Goal: Information Seeking & Learning: Learn about a topic

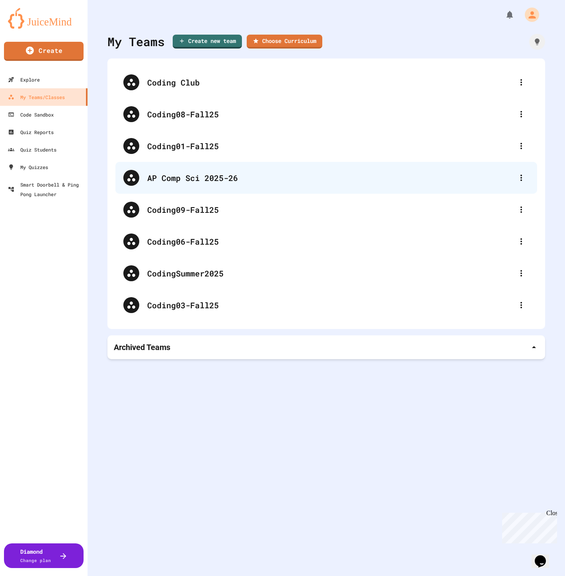
click at [181, 175] on div "AP Comp Sci 2025-26" at bounding box center [330, 178] width 366 height 12
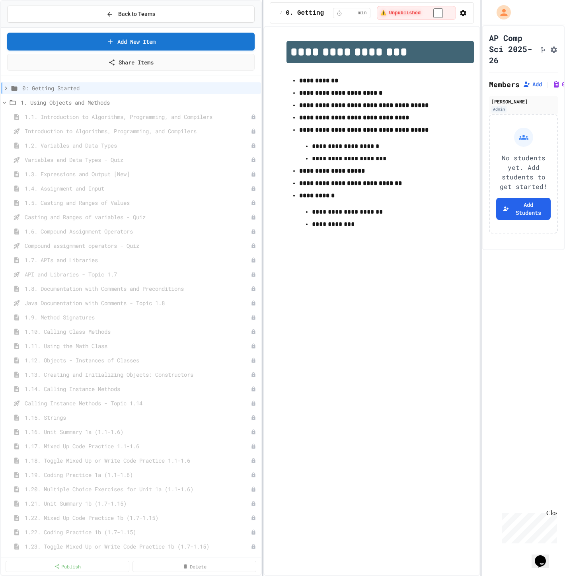
click at [263, 155] on div at bounding box center [263, 288] width 2 height 576
click at [138, 17] on span "Back to Teams" at bounding box center [136, 14] width 37 height 8
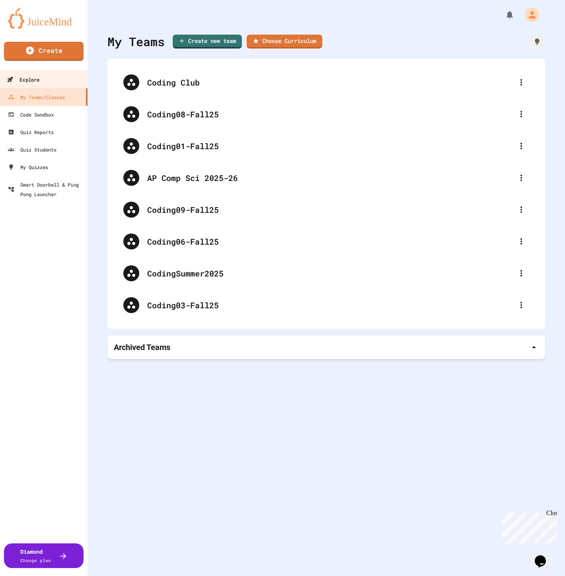
click at [33, 77] on div "Explore" at bounding box center [23, 80] width 33 height 10
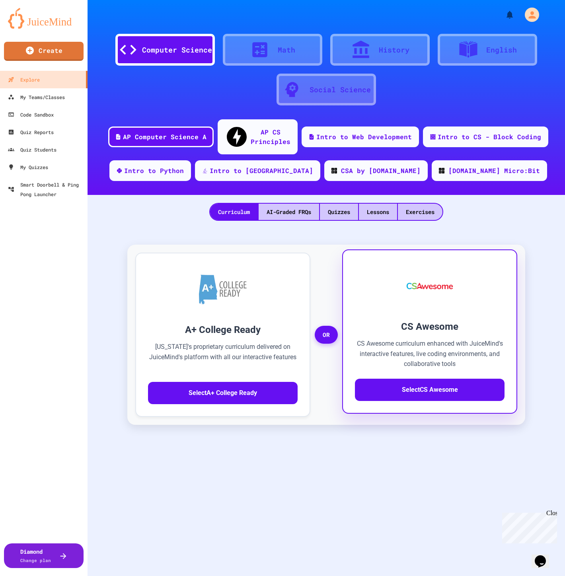
click at [400, 289] on img at bounding box center [429, 286] width 62 height 48
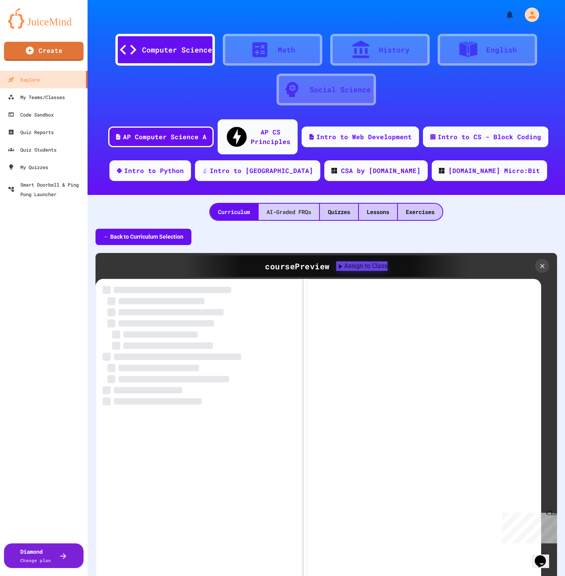
click at [288, 204] on div "AI-Graded FRQs" at bounding box center [288, 212] width 60 height 16
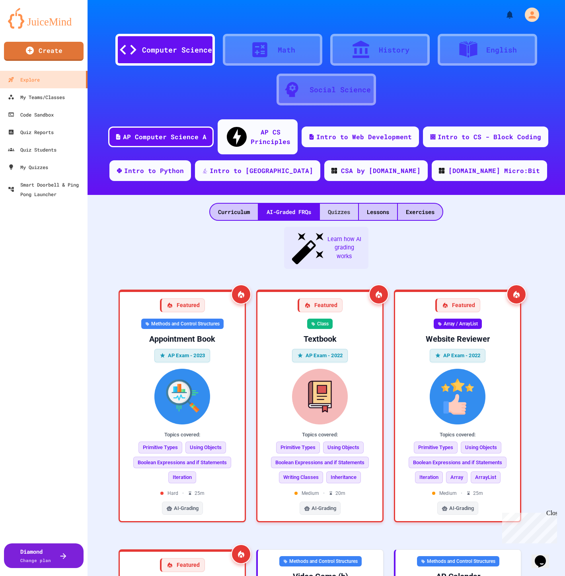
click at [341, 204] on div "Quizzes" at bounding box center [339, 212] width 38 height 16
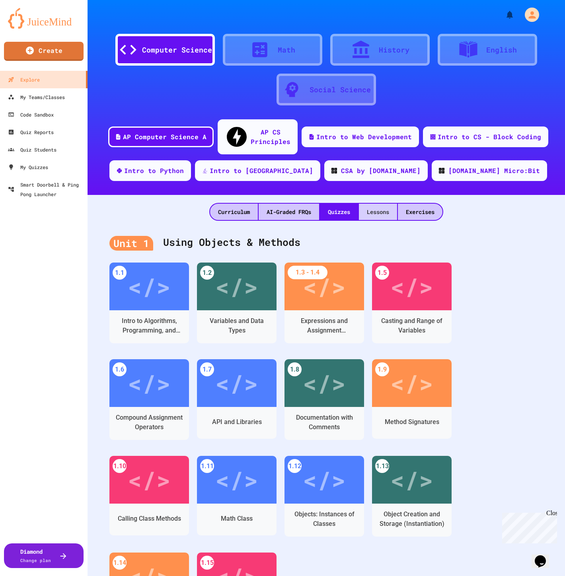
click at [378, 204] on div "Lessons" at bounding box center [378, 212] width 38 height 16
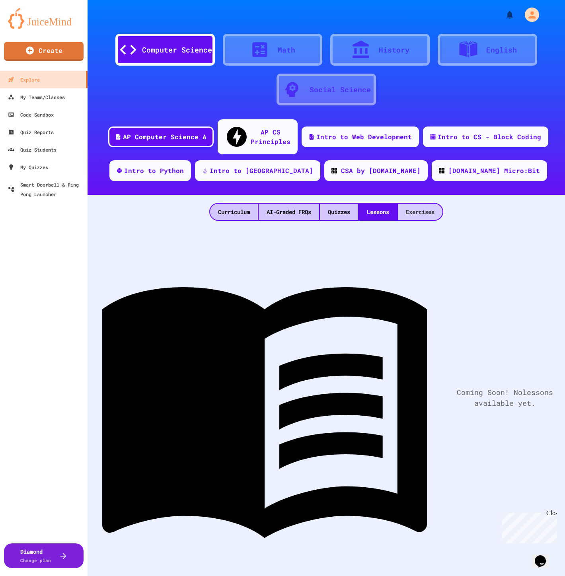
click at [414, 204] on div "Exercises" at bounding box center [420, 212] width 45 height 16
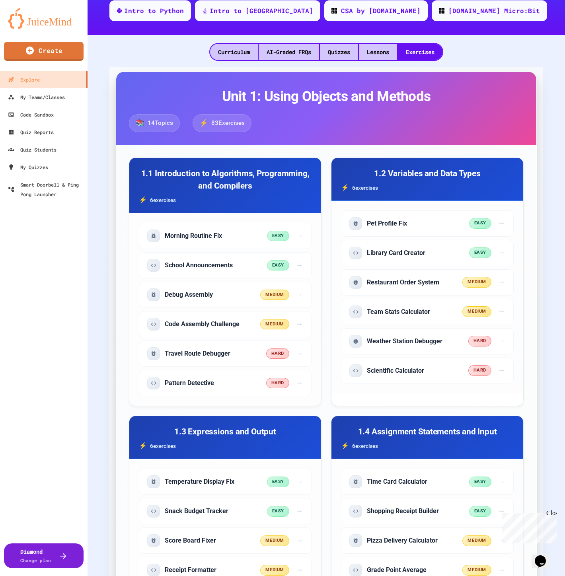
scroll to position [132, 0]
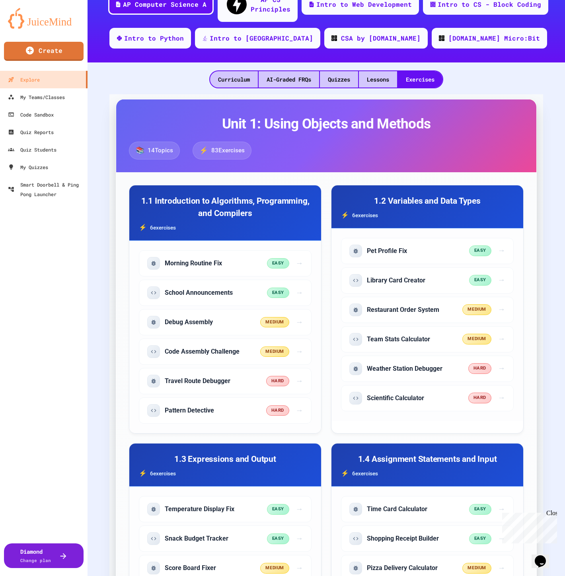
drag, startPoint x: 347, startPoint y: 128, endPoint x: 330, endPoint y: 163, distance: 38.4
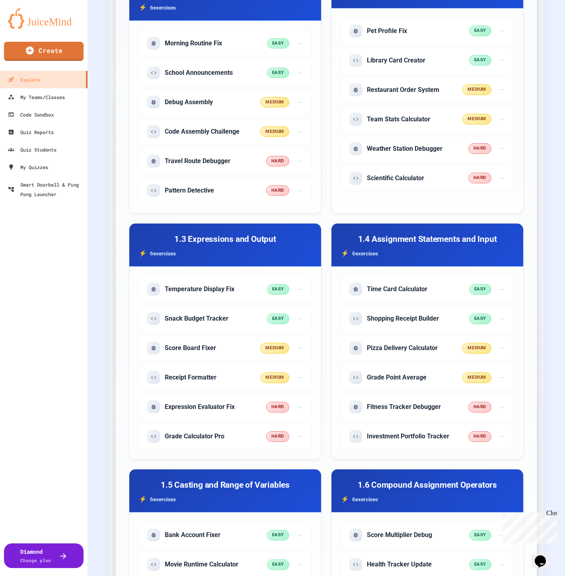
scroll to position [353, 0]
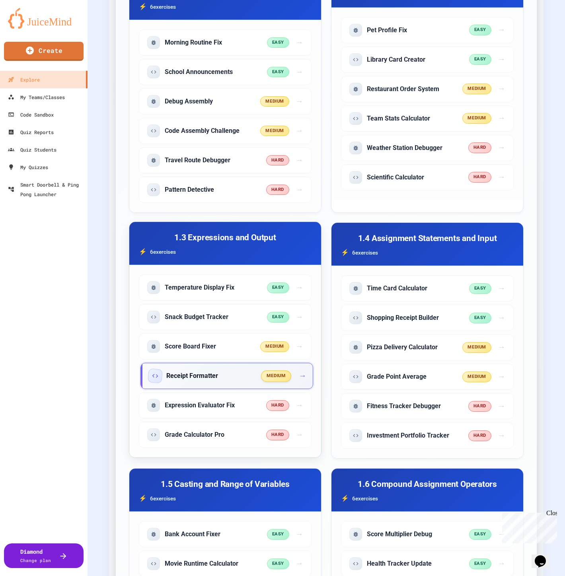
click at [218, 371] on h5 "Receipt Formatter" at bounding box center [192, 375] width 52 height 9
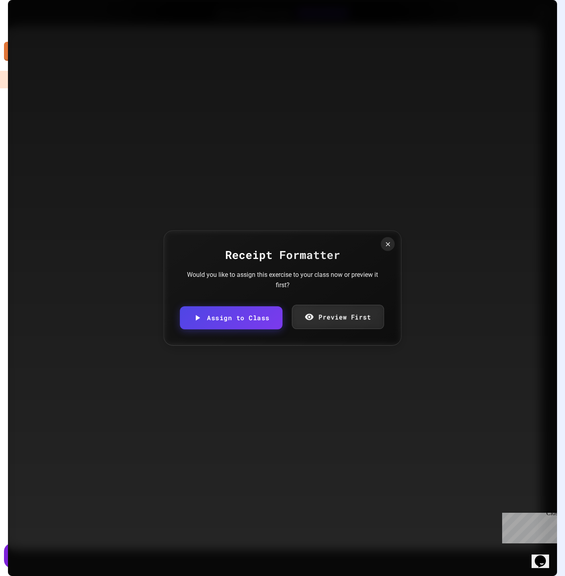
click at [314, 319] on link "Preview First" at bounding box center [337, 317] width 92 height 24
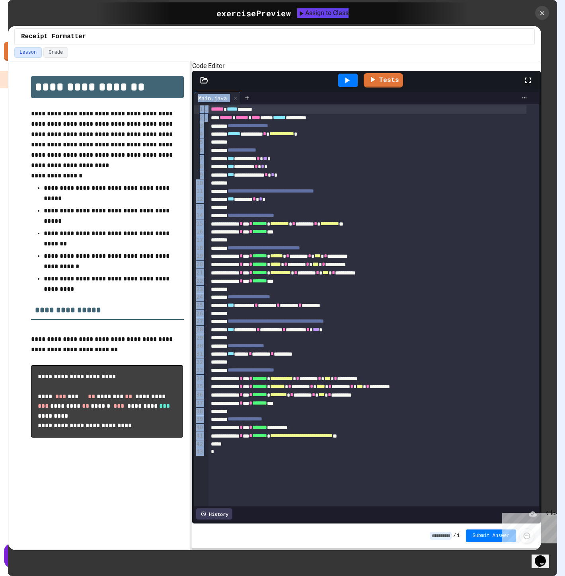
drag, startPoint x: 192, startPoint y: 182, endPoint x: 211, endPoint y: 178, distance: 20.0
click at [211, 178] on div "**********" at bounding box center [366, 306] width 348 height 433
click at [189, 184] on div "**********" at bounding box center [274, 305] width 533 height 489
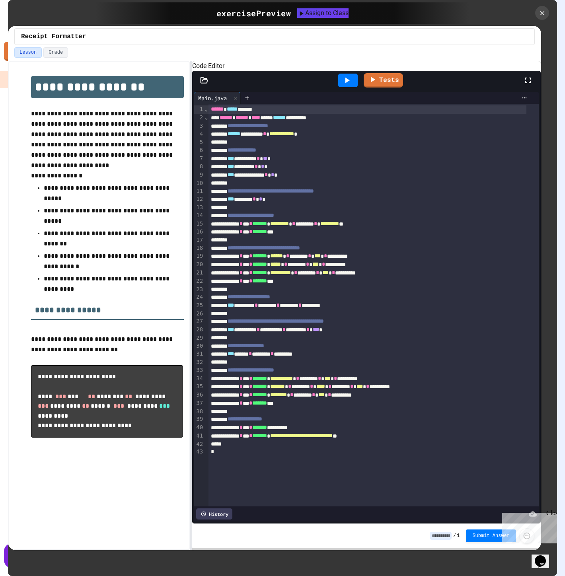
click at [219, 171] on div "*** ******** * * *" at bounding box center [367, 167] width 318 height 8
click at [179, 184] on ul "**********" at bounding box center [107, 238] width 152 height 113
drag, startPoint x: 166, startPoint y: 185, endPoint x: 155, endPoint y: 187, distance: 11.0
click at [165, 185] on p "**********" at bounding box center [107, 193] width 127 height 21
click at [545, 14] on icon at bounding box center [541, 13] width 9 height 9
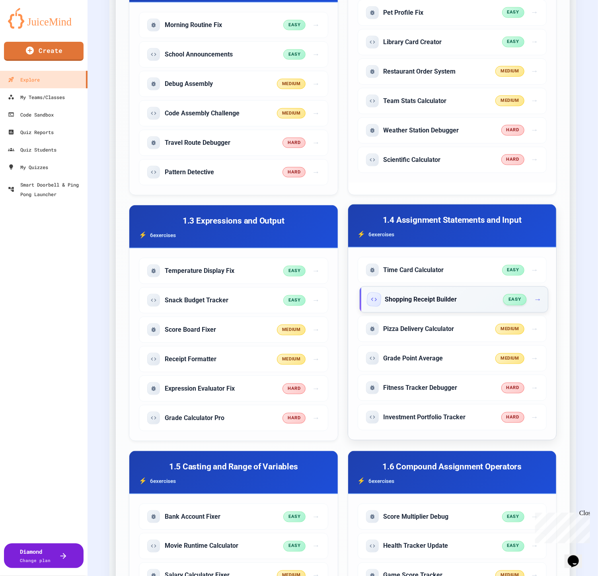
scroll to position [376, 0]
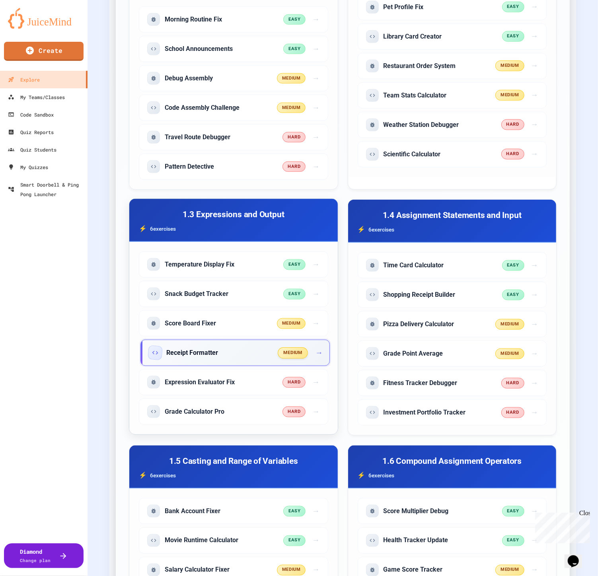
click at [169, 348] on h5 "Receipt Formatter" at bounding box center [192, 352] width 52 height 9
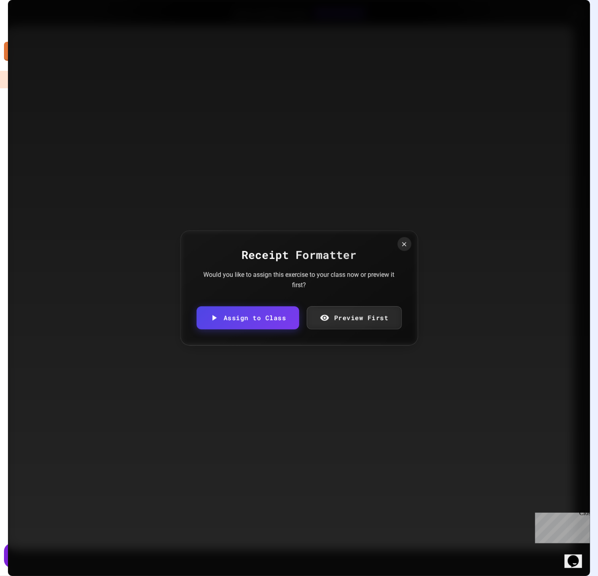
click at [355, 321] on link "Preview First" at bounding box center [354, 317] width 95 height 23
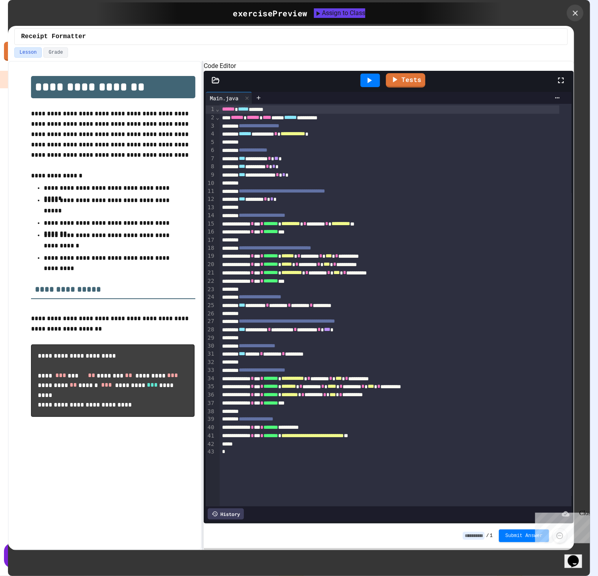
click at [564, 11] on icon at bounding box center [574, 13] width 9 height 9
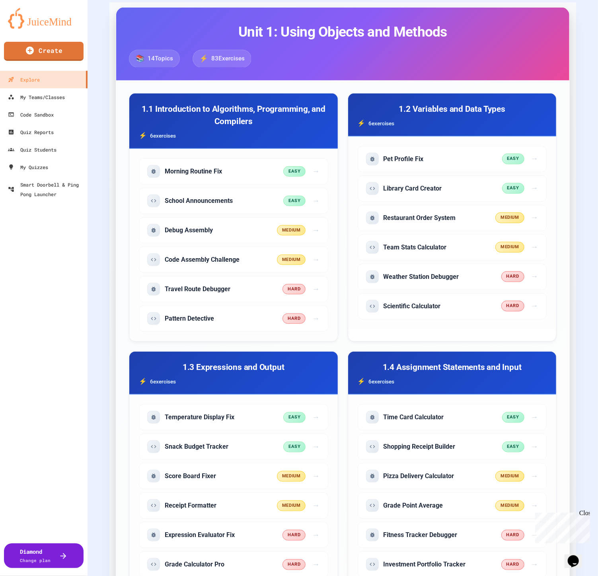
scroll to position [155, 0]
